Goal: Find contact information: Find contact information

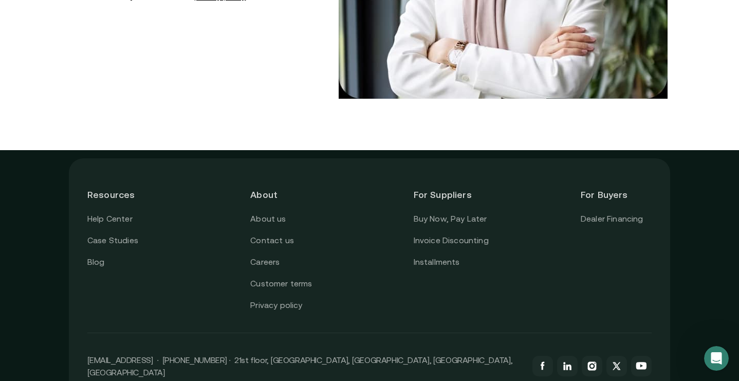
scroll to position [2176, 0]
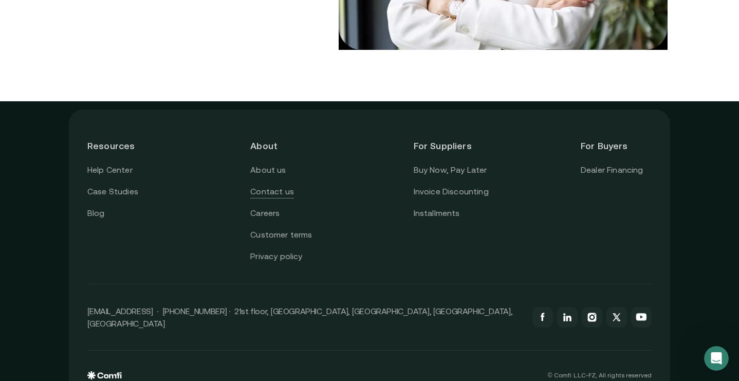
click at [283, 185] on link "Contact us" at bounding box center [272, 191] width 44 height 13
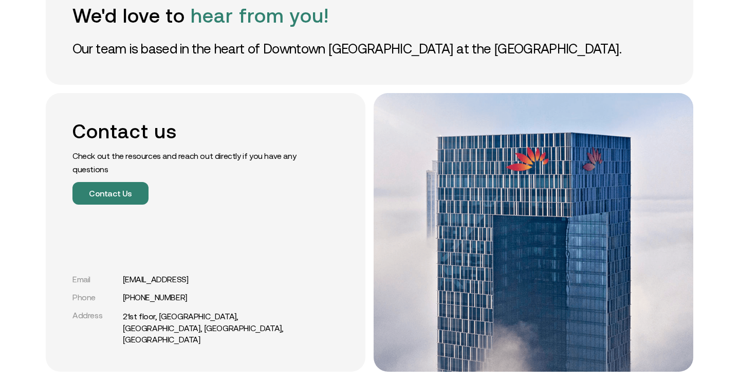
scroll to position [121, 0]
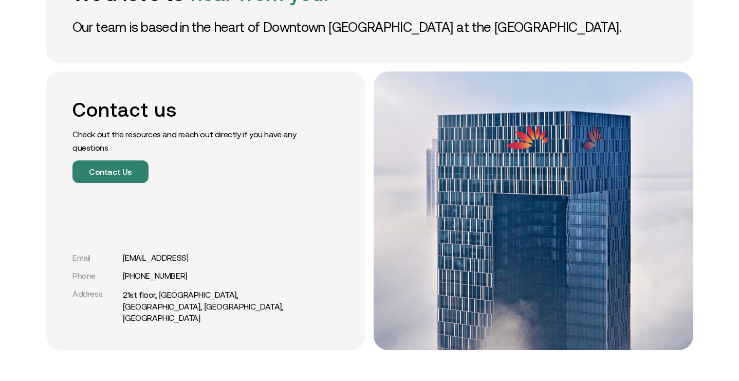
click at [366, 202] on div "Contact us Check out the resources and reach out directly if you have any quest…" at bounding box center [370, 210] width 648 height 279
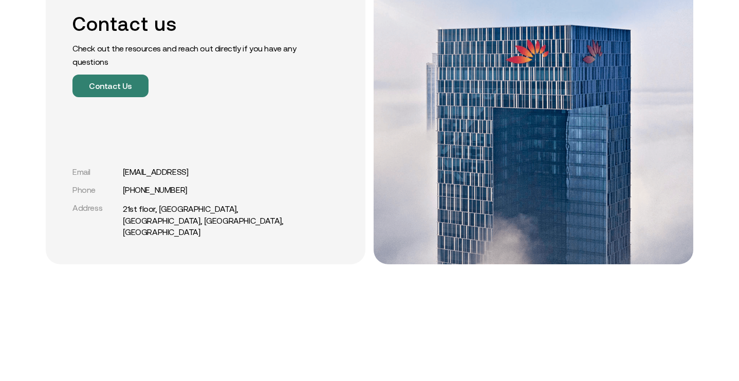
scroll to position [0, 0]
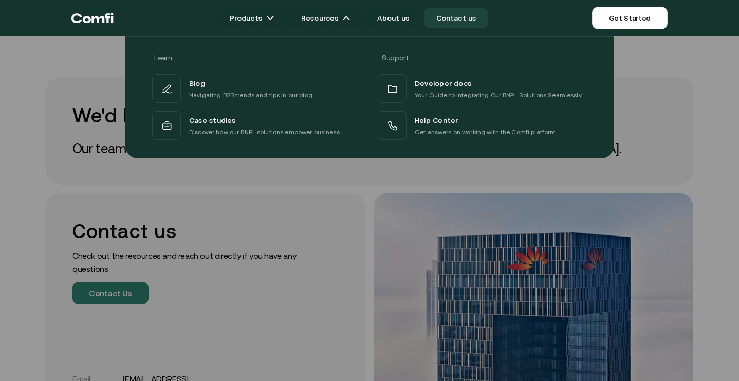
click at [732, 129] on div "Learn Support Blog Navigating B2B trends and tips in our blog Developer docs Yo…" at bounding box center [369, 93] width 739 height 130
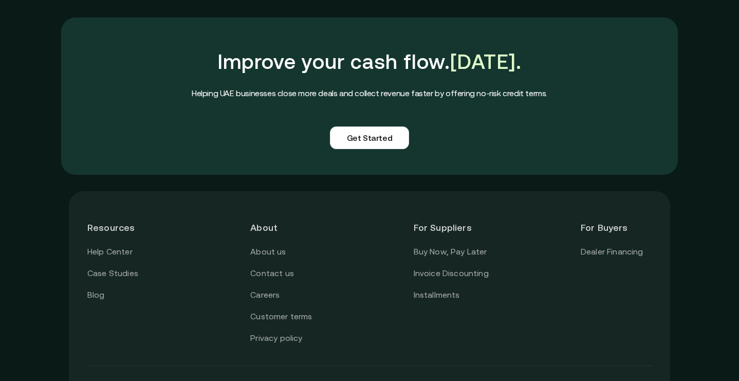
scroll to position [948, 0]
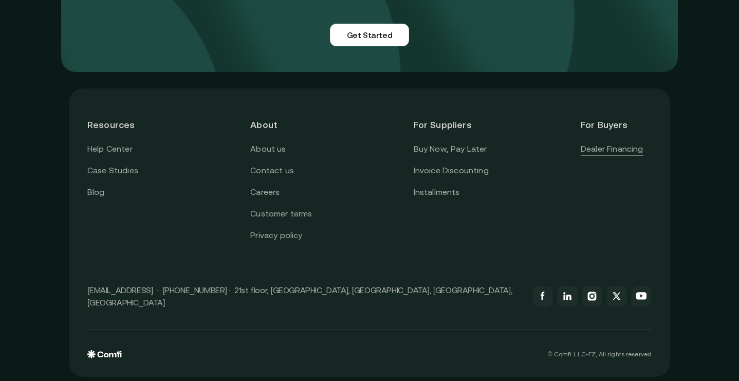
click at [602, 151] on link "Dealer Financing" at bounding box center [612, 148] width 63 height 13
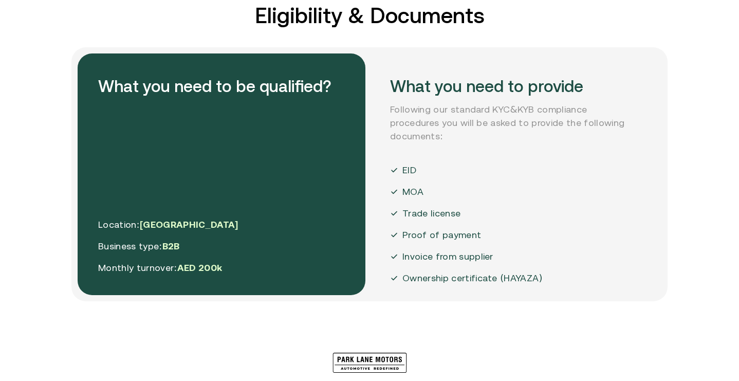
scroll to position [1854, 0]
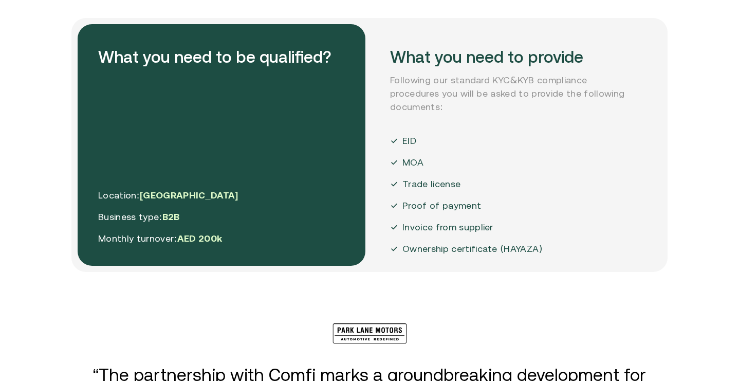
click at [446, 178] on p "Trade license" at bounding box center [432, 183] width 58 height 13
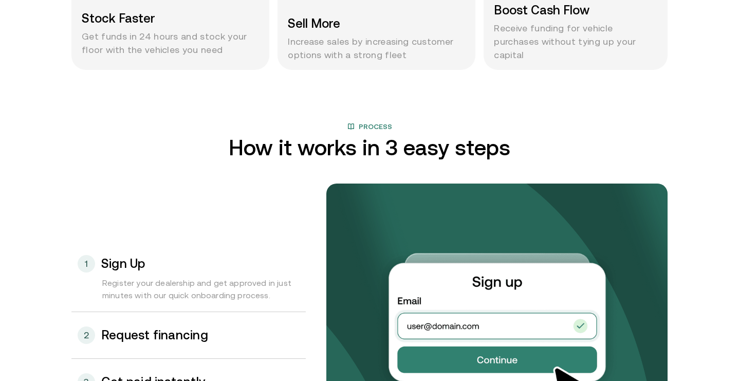
scroll to position [482, 0]
